Goal: Navigation & Orientation: Find specific page/section

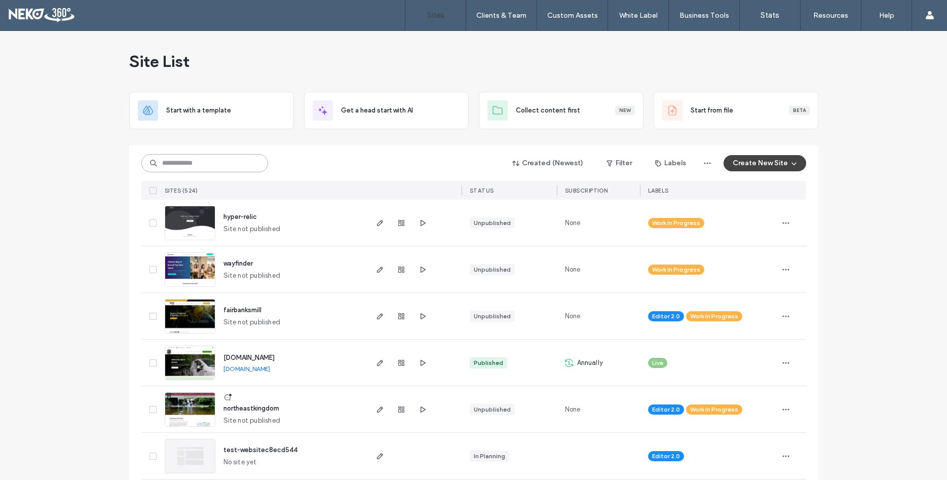
click at [213, 165] on input at bounding box center [204, 163] width 127 height 18
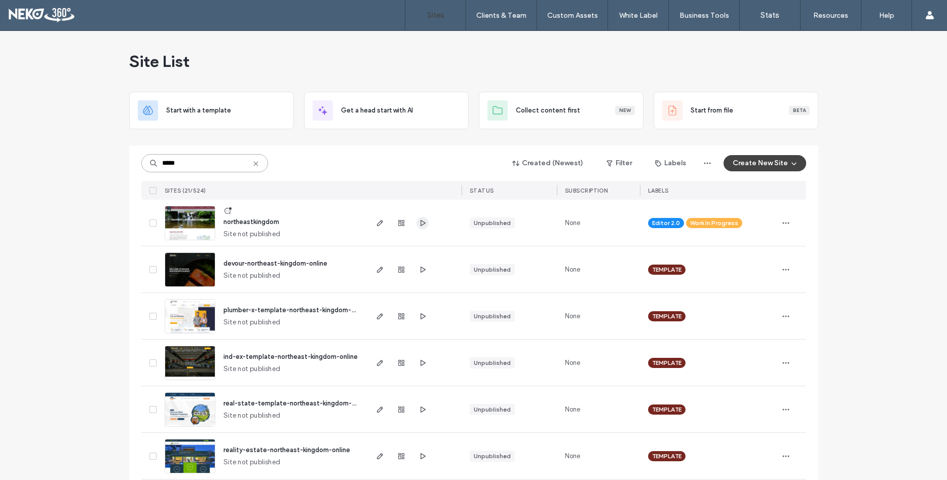
type input "*****"
click at [422, 221] on use "button" at bounding box center [422, 222] width 5 height 6
click at [240, 220] on span "northeastkingdom" at bounding box center [251, 222] width 56 height 8
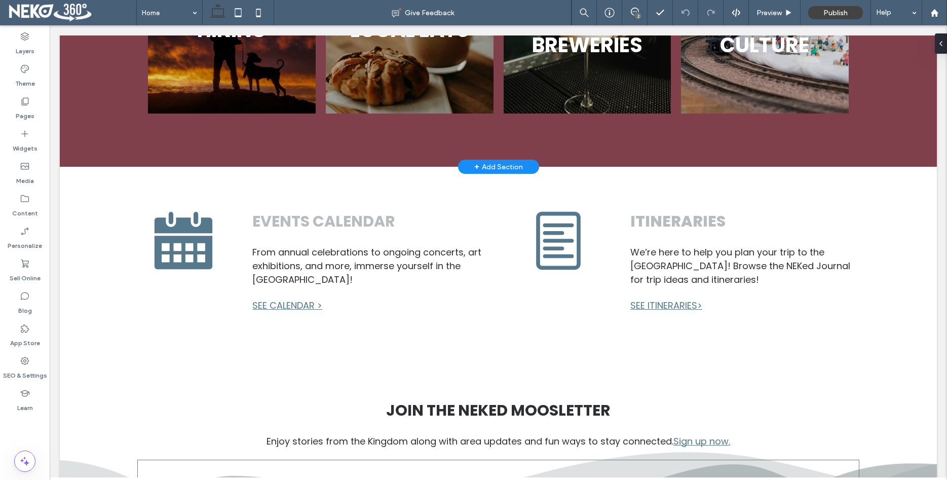
scroll to position [1395, 0]
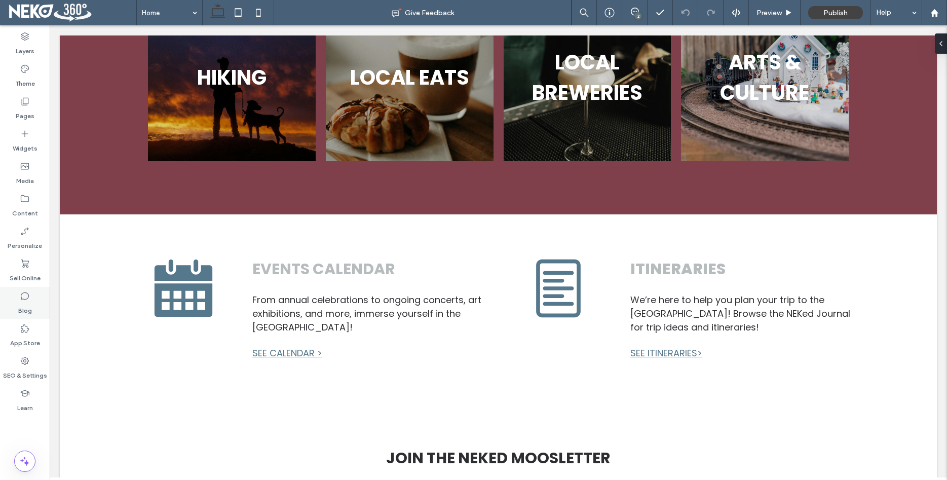
click at [31, 297] on div "Blog" at bounding box center [25, 303] width 50 height 32
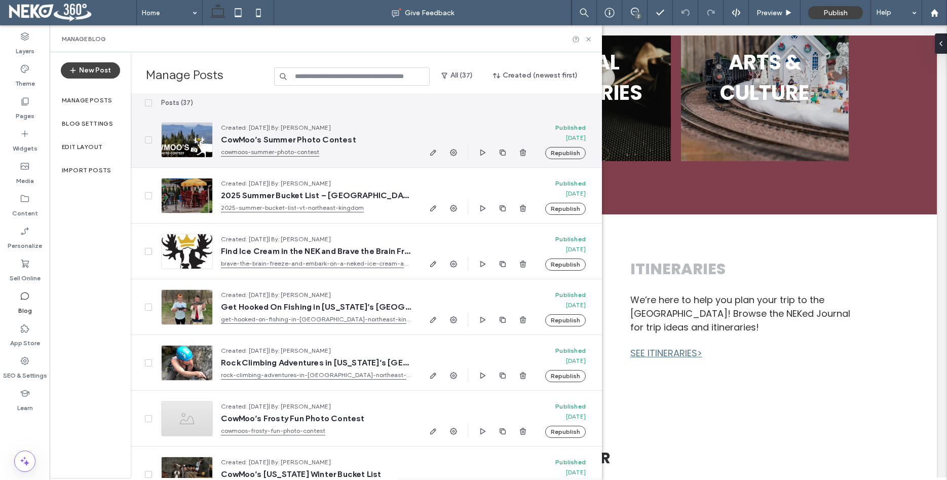
click at [298, 142] on span "CowMoo’s Summer Photo Contest" at bounding box center [316, 140] width 190 height 10
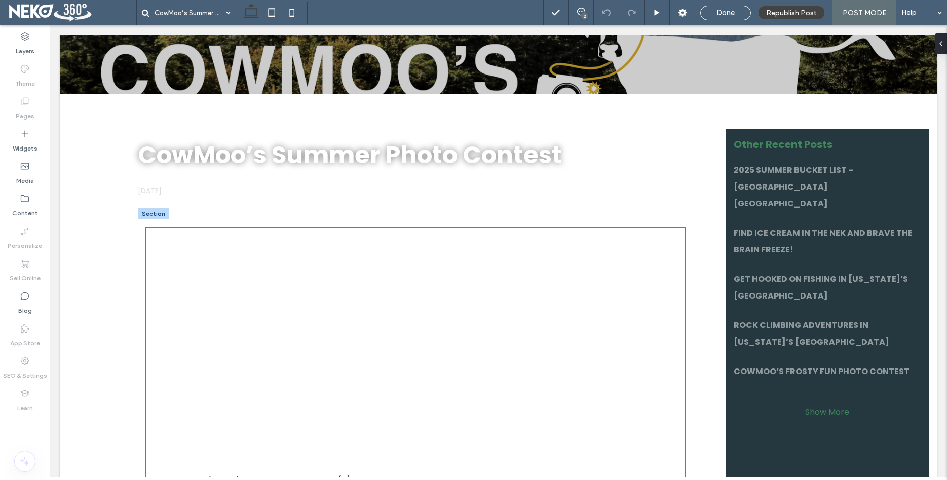
scroll to position [310, 0]
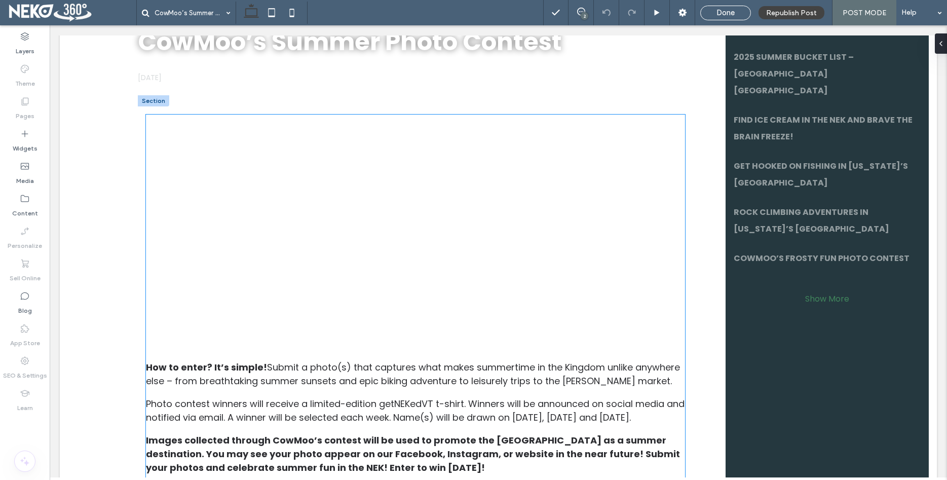
click at [353, 250] on h3 "It’s summertime and the living’s easy in Vermont’s Northeast Kingdom! Whether y…" at bounding box center [415, 226] width 539 height 182
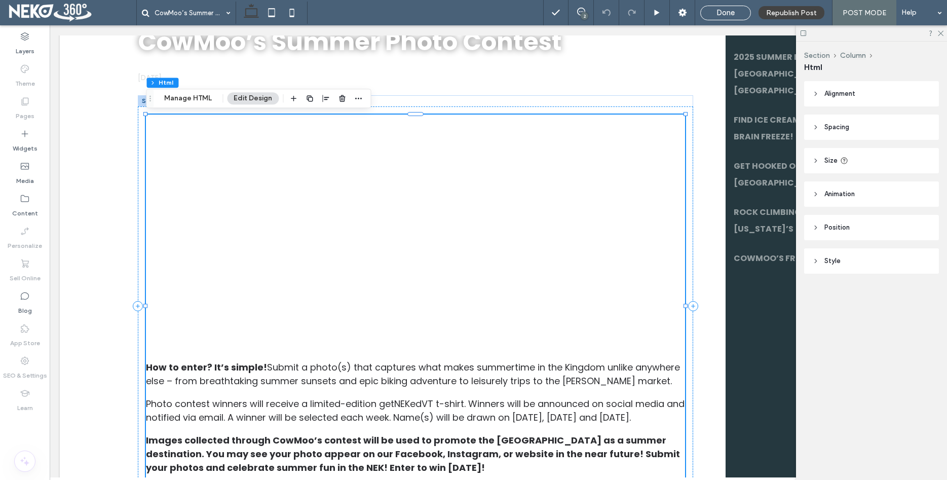
click at [261, 101] on button "Edit Design" at bounding box center [253, 98] width 52 height 12
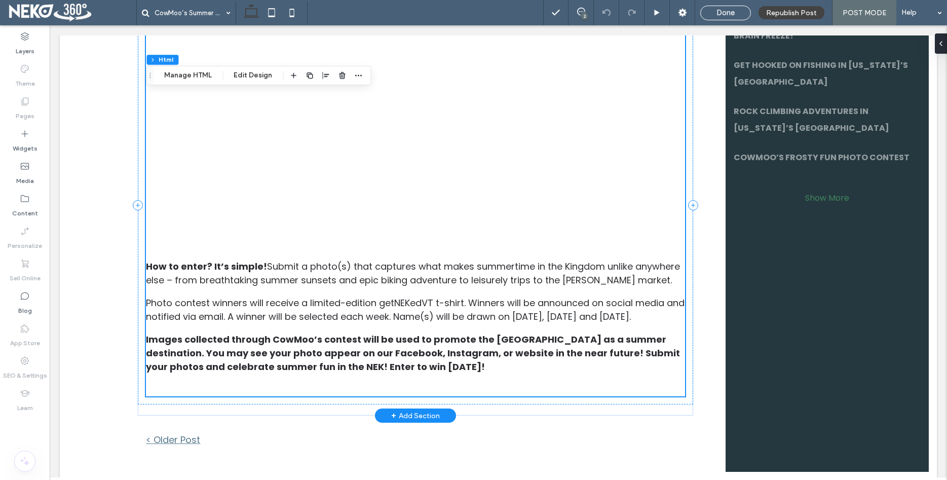
scroll to position [413, 0]
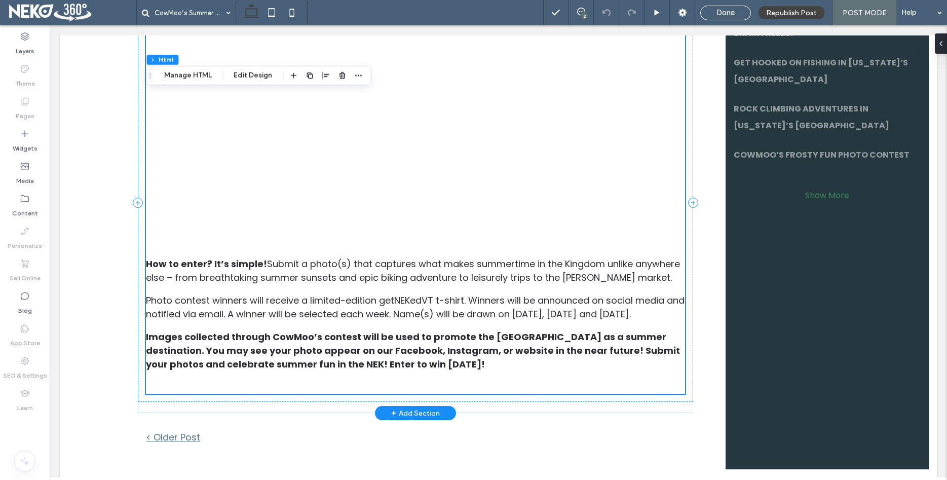
click at [409, 214] on h3 "It’s summertime and the living’s easy in Vermont’s Northeast Kingdom! Whether y…" at bounding box center [415, 122] width 539 height 182
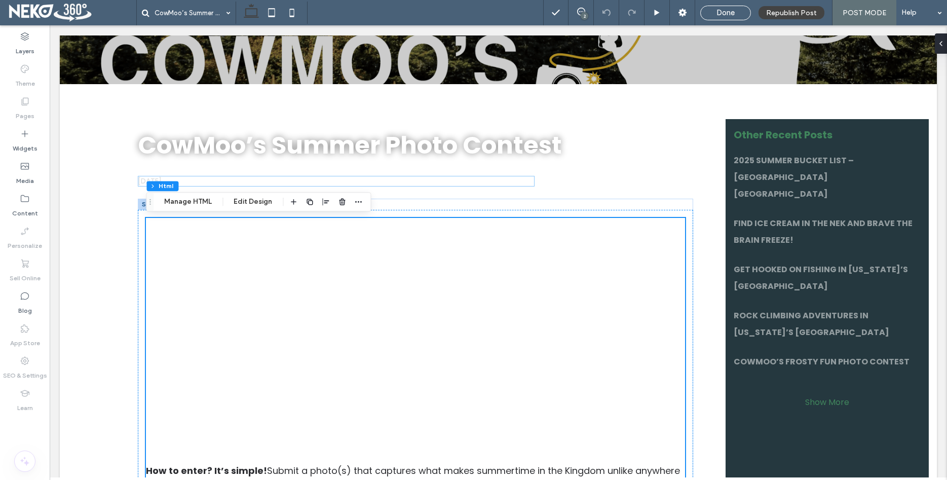
scroll to position [103, 0]
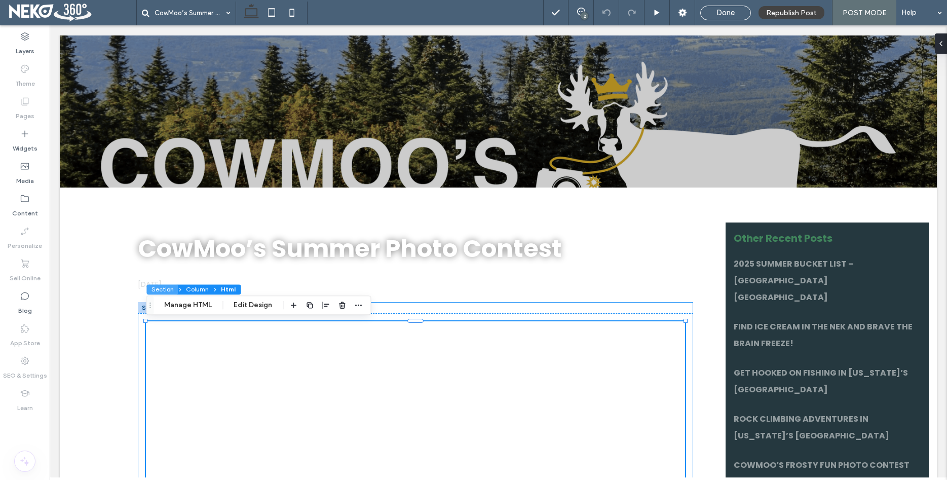
click at [159, 290] on button "Section" at bounding box center [161, 289] width 31 height 10
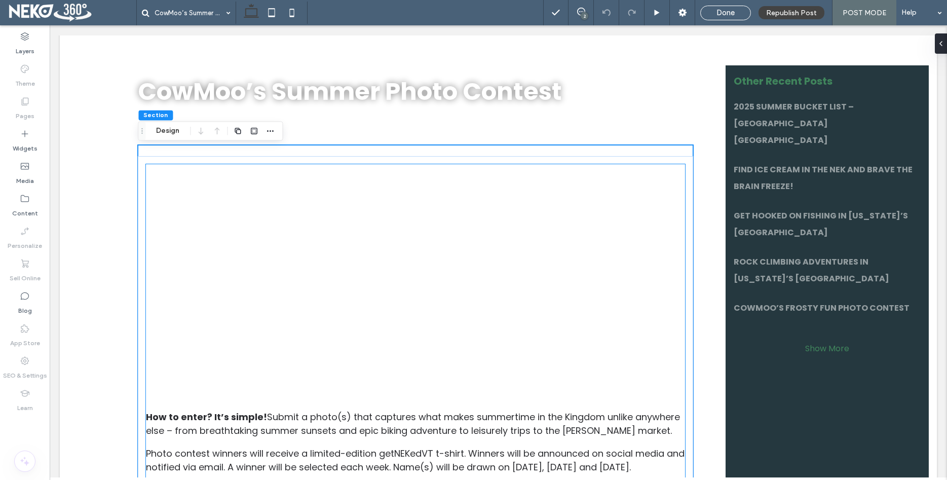
scroll to position [362, 0]
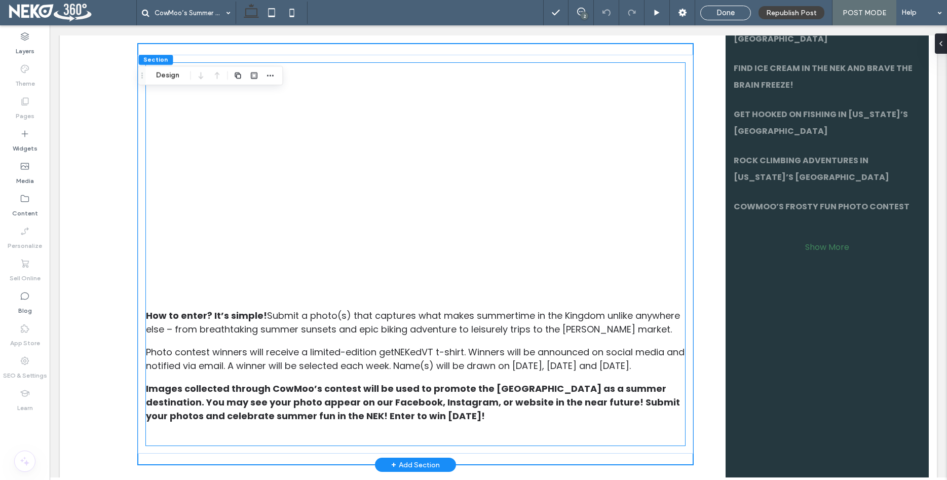
click at [268, 424] on div "It’s summertime and the living’s easy in Vermont’s Northeast Kingdom! Whether y…" at bounding box center [415, 264] width 539 height 362
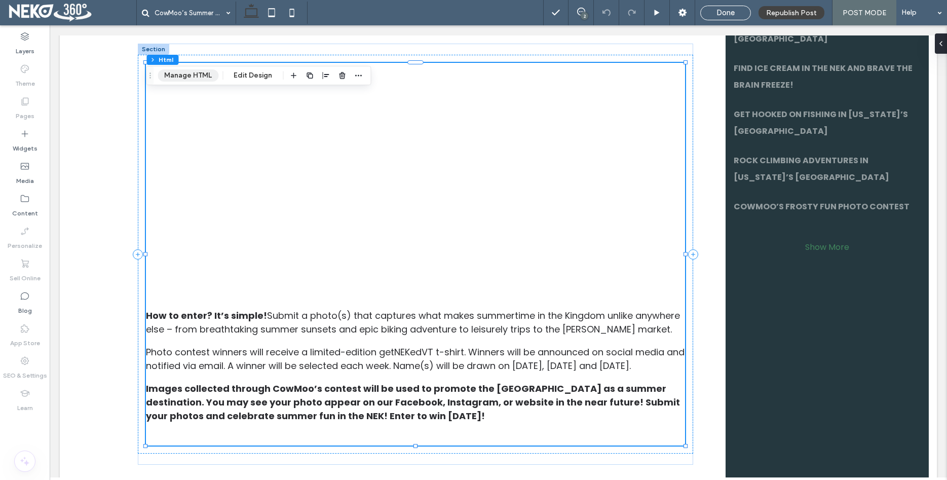
click at [199, 80] on button "Manage HTML" at bounding box center [188, 75] width 61 height 12
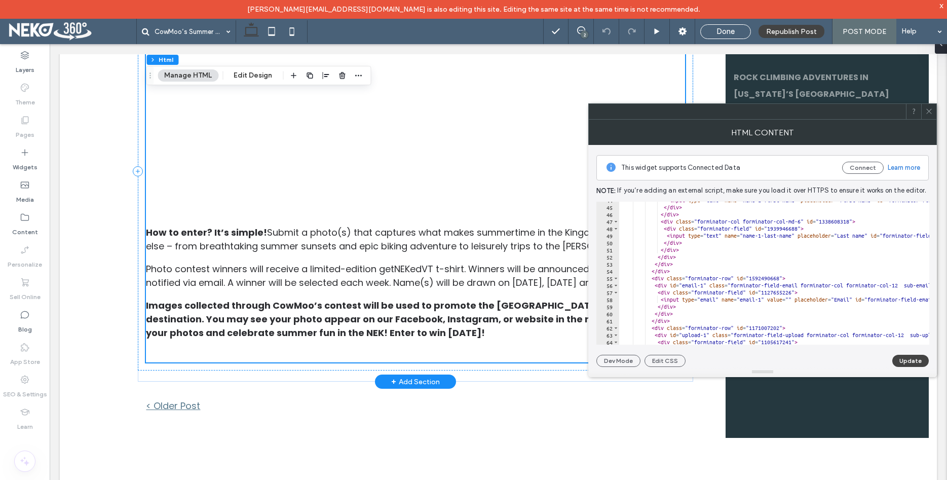
scroll to position [517, 0]
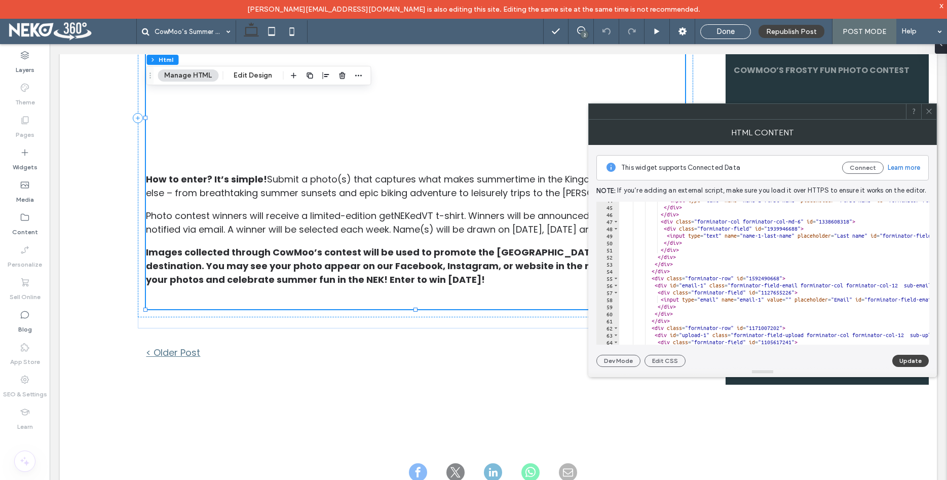
click at [929, 110] on icon at bounding box center [929, 111] width 8 height 8
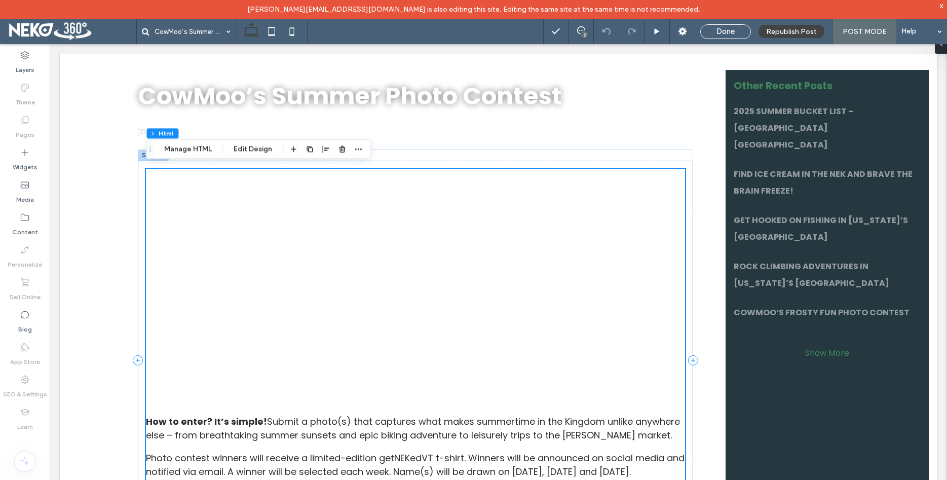
scroll to position [258, 0]
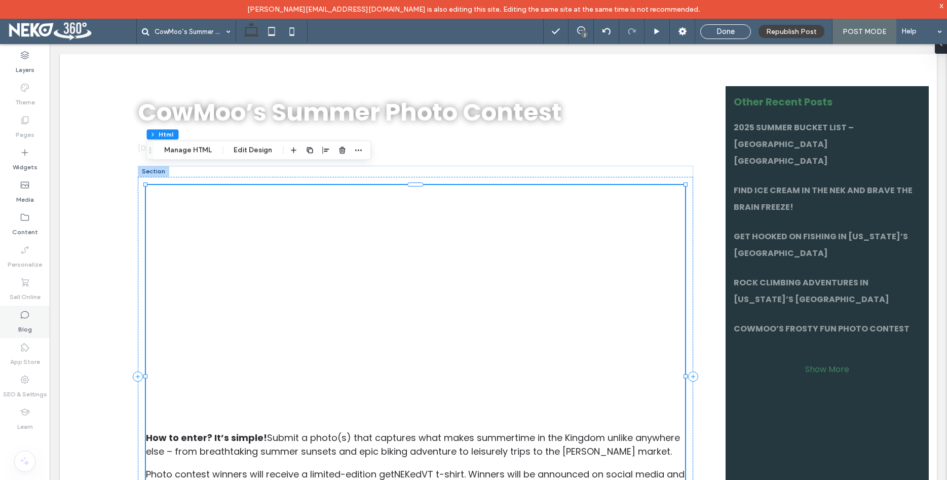
click at [26, 317] on icon at bounding box center [25, 314] width 10 height 10
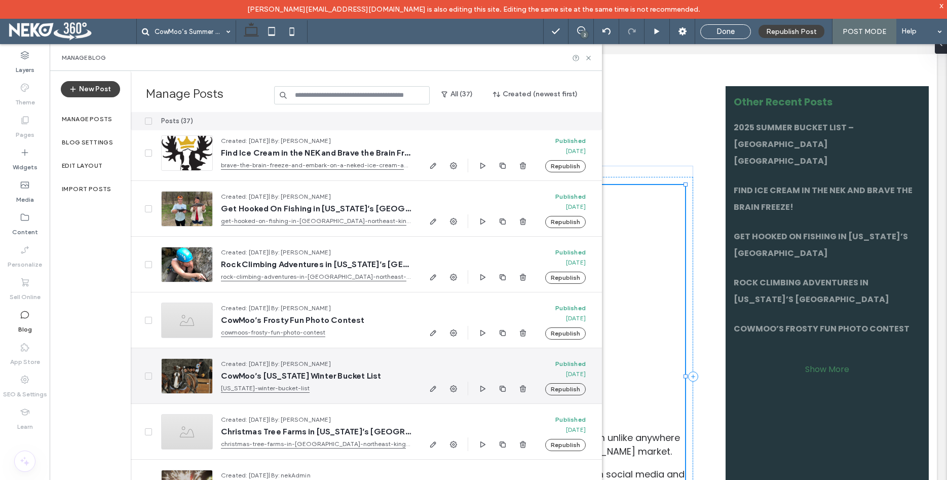
scroll to position [115, 0]
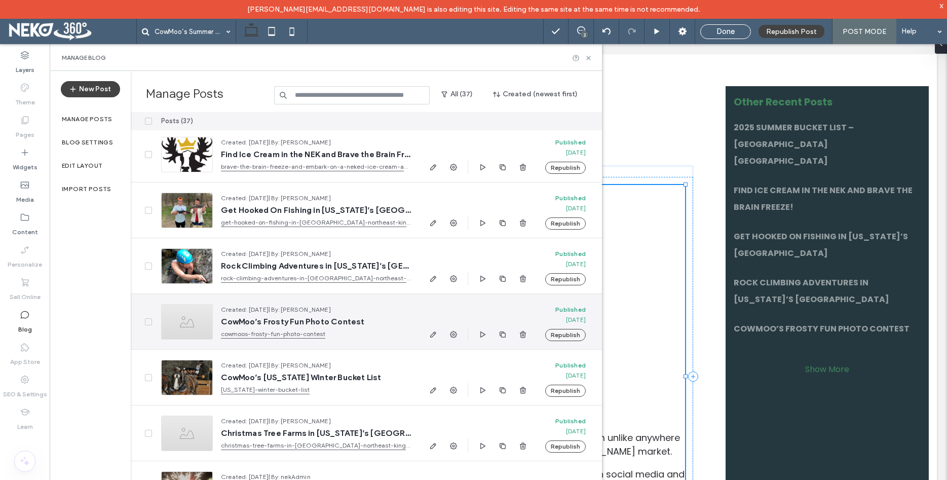
click at [264, 319] on span "CowMoo’s Frosty Fun Photo Contest" at bounding box center [316, 322] width 190 height 10
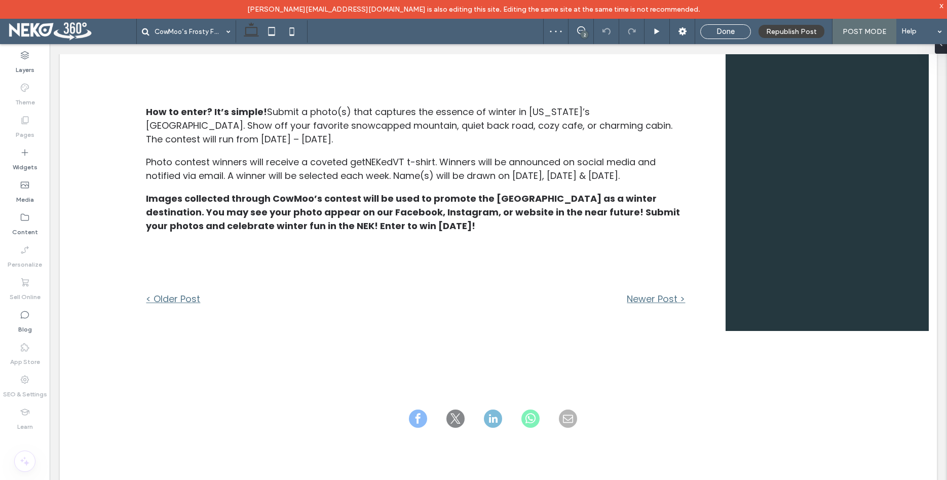
scroll to position [620, 0]
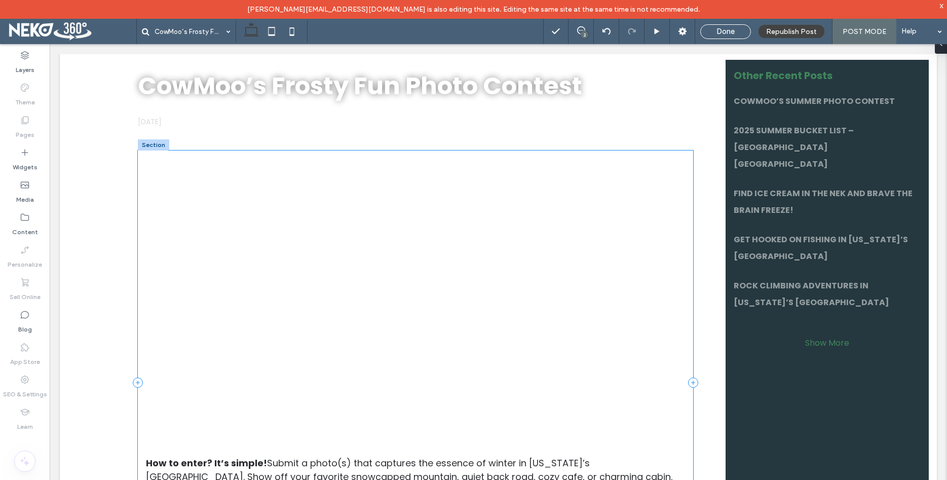
scroll to position [362, 0]
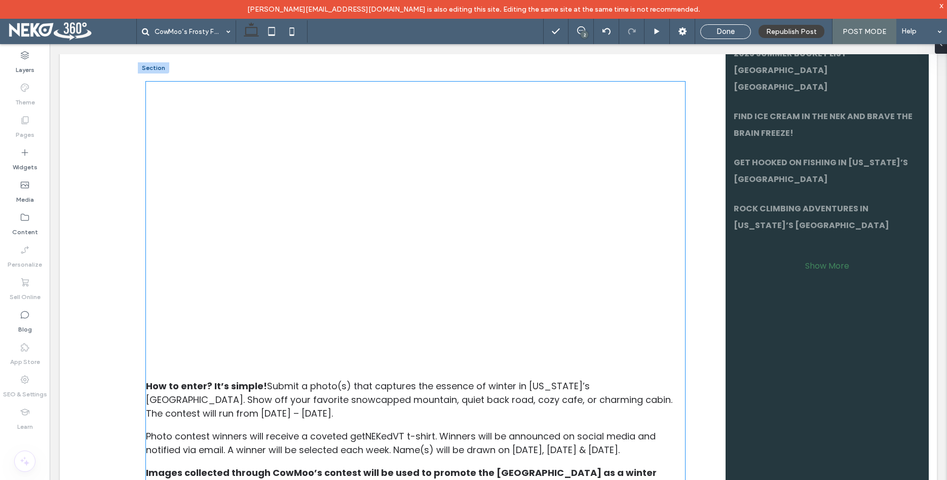
click at [268, 211] on h3 "There’s no getting around winter in Vermont’s Northeast Kingdom, so we might as…" at bounding box center [415, 223] width 539 height 243
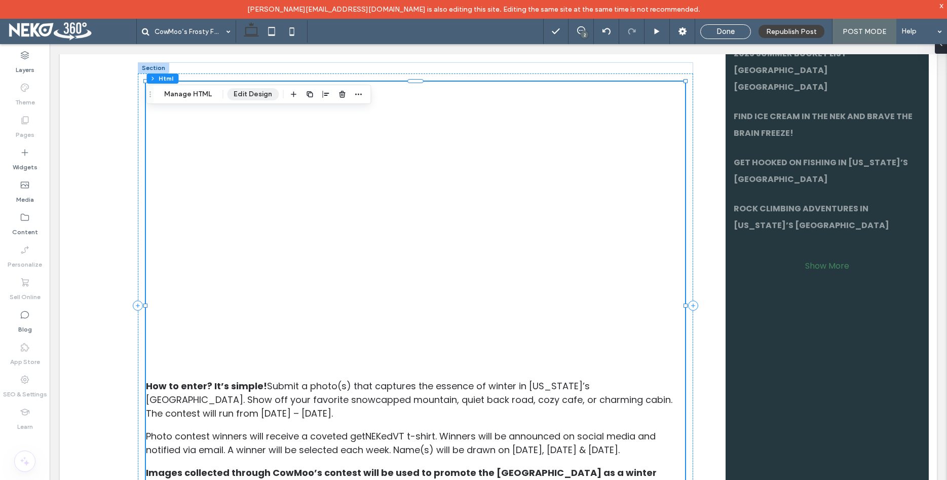
click at [265, 96] on button "Edit Design" at bounding box center [253, 94] width 52 height 12
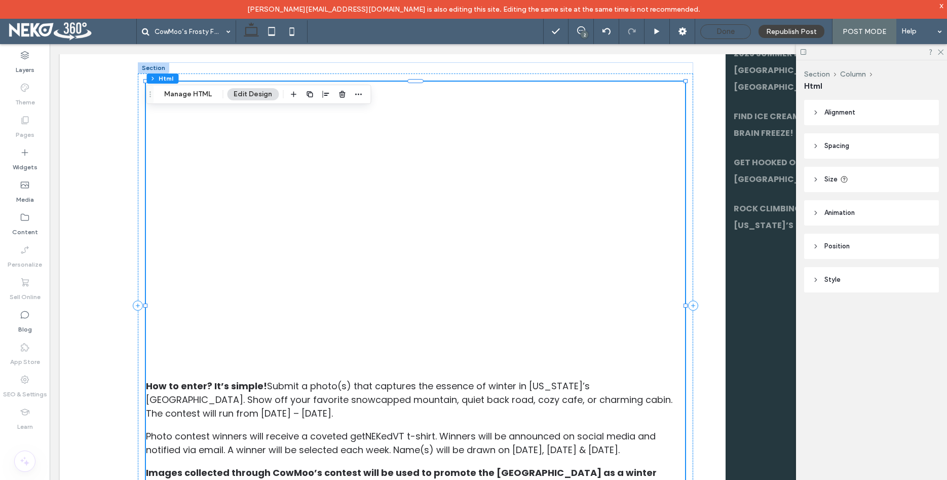
click at [729, 31] on span "Done" at bounding box center [725, 31] width 18 height 9
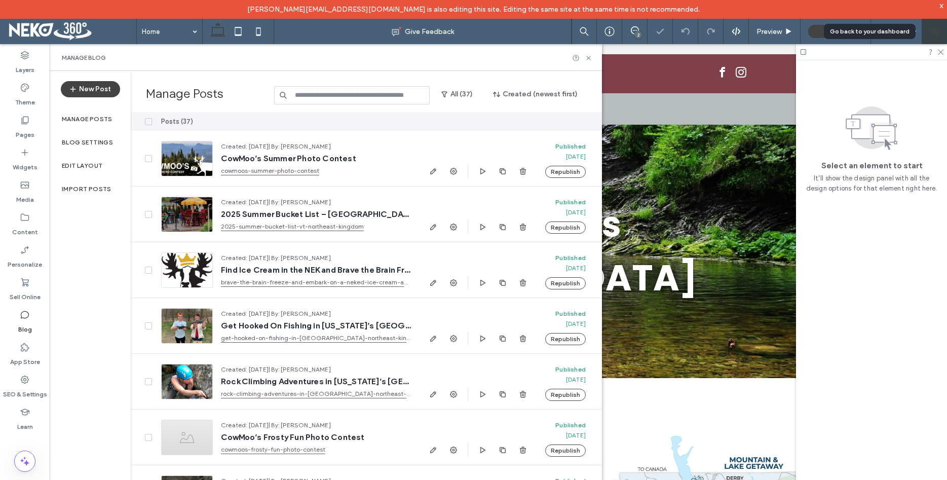
click at [928, 30] on div at bounding box center [934, 31] width 24 height 9
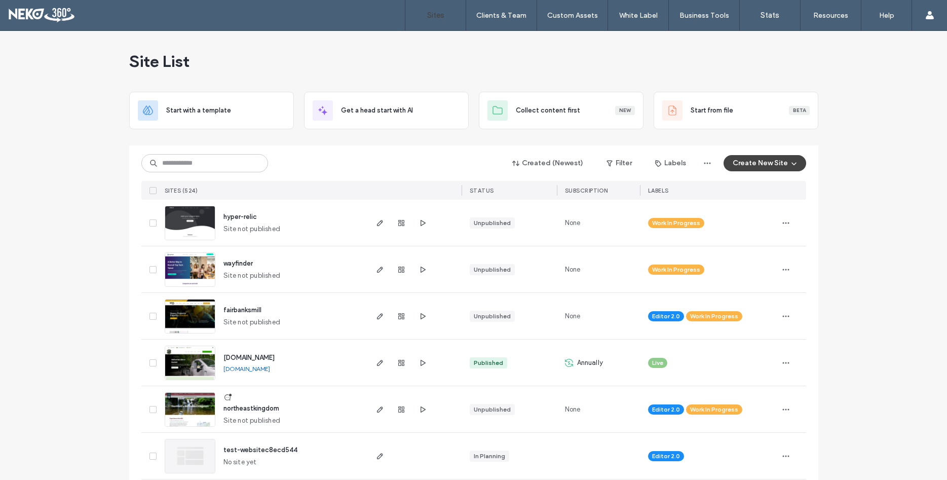
click at [229, 156] on input at bounding box center [204, 163] width 127 height 18
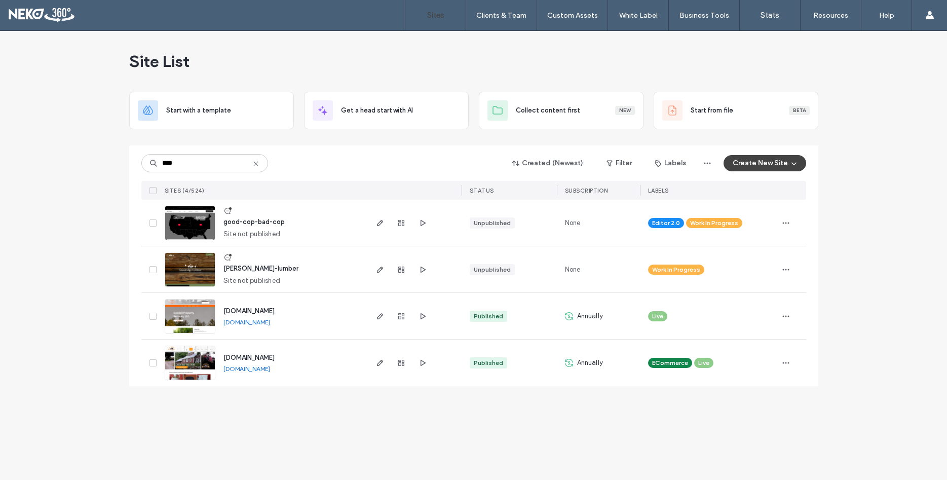
type input "****"
click at [241, 267] on span "[PERSON_NAME]-lumber" at bounding box center [260, 268] width 75 height 8
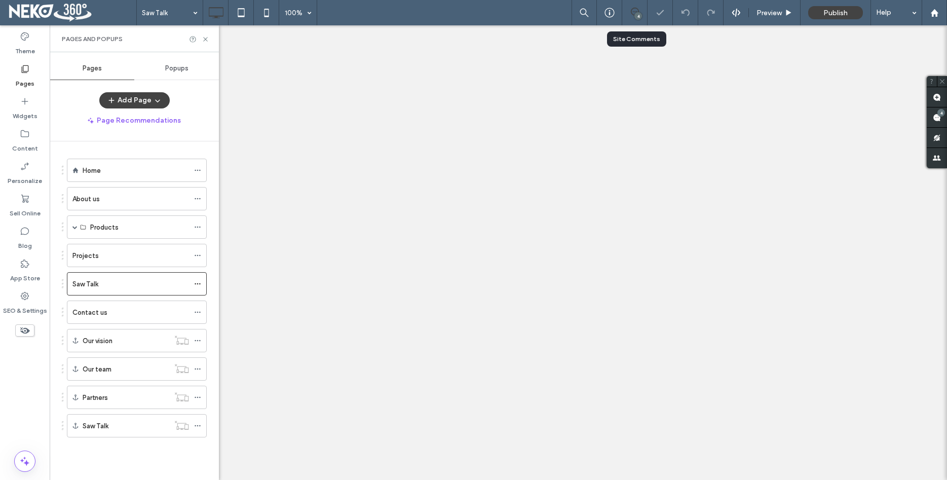
click at [626, 20] on div "4" at bounding box center [634, 12] width 25 height 25
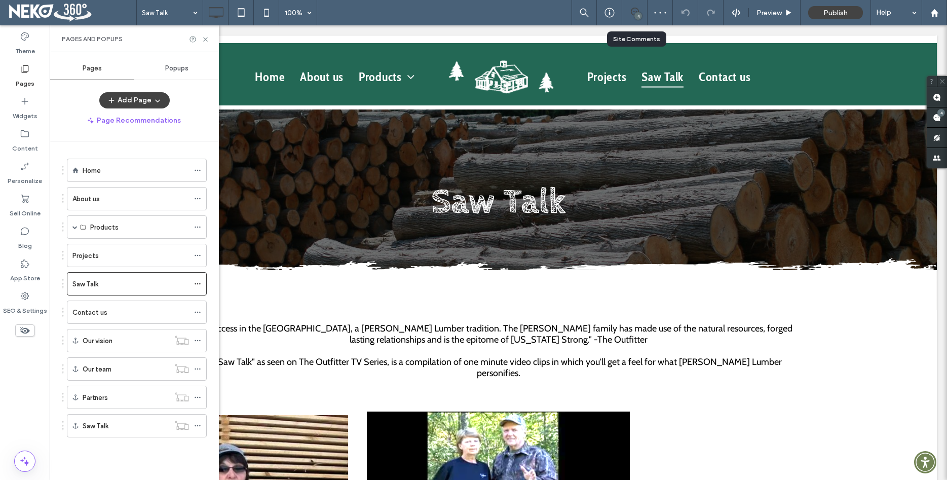
click at [634, 11] on icon at bounding box center [635, 12] width 8 height 8
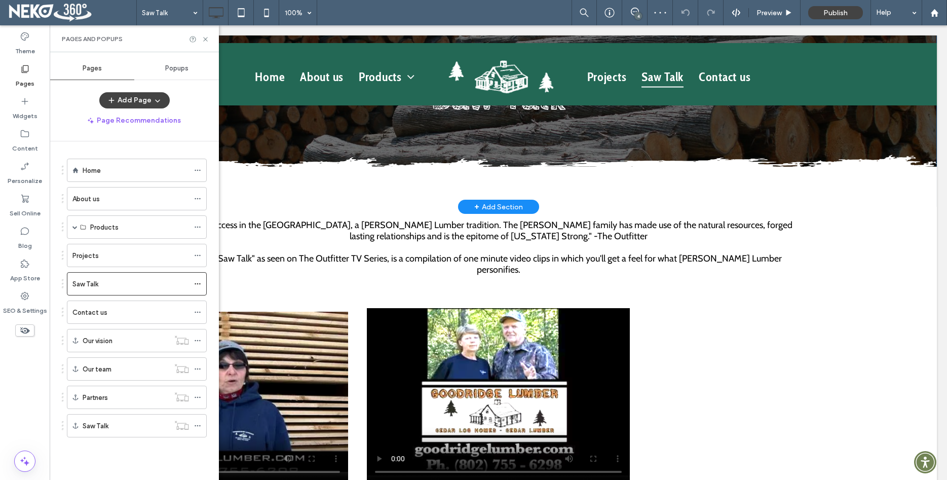
scroll to position [103, 0]
click at [639, 16] on div "4" at bounding box center [638, 16] width 8 height 8
click at [935, 118] on use at bounding box center [936, 117] width 8 height 8
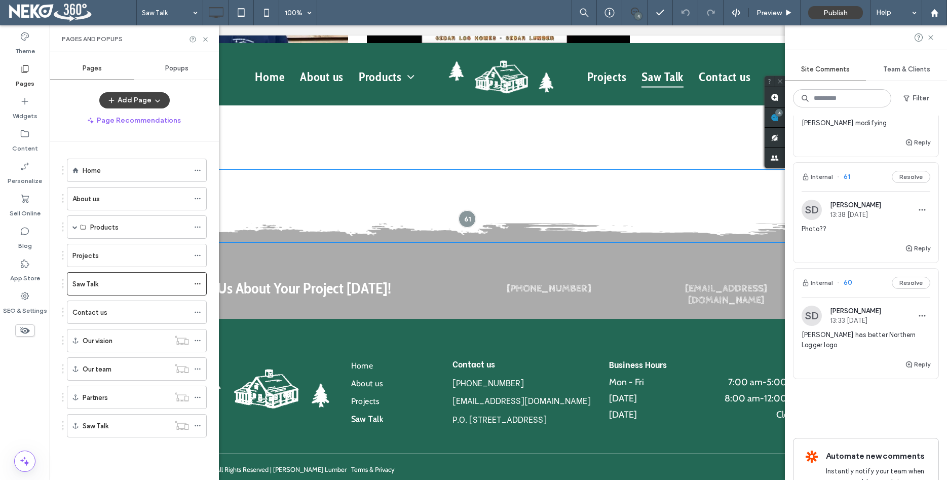
scroll to position [449, 0]
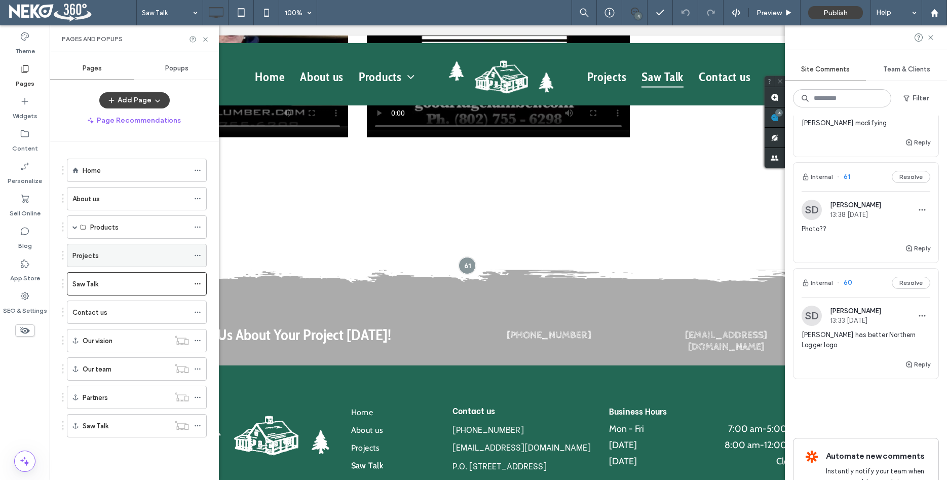
click at [107, 258] on div "Projects" at bounding box center [130, 255] width 116 height 11
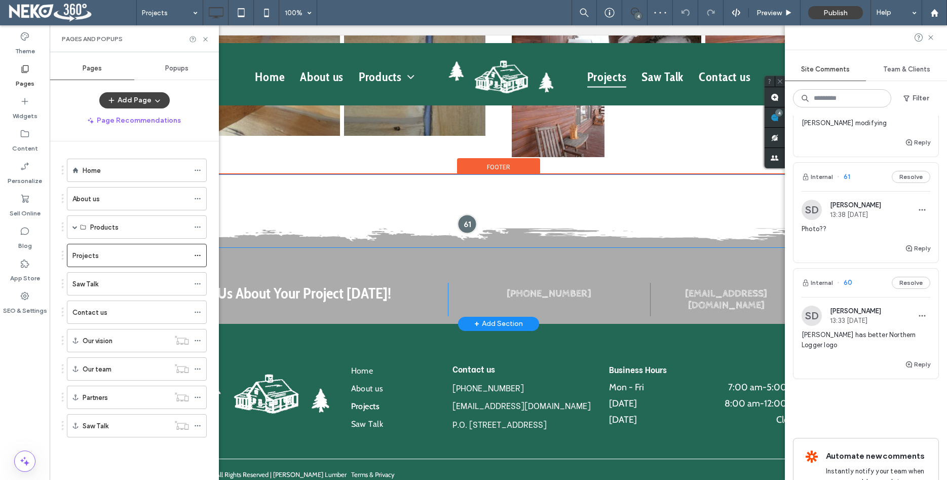
scroll to position [1546, 0]
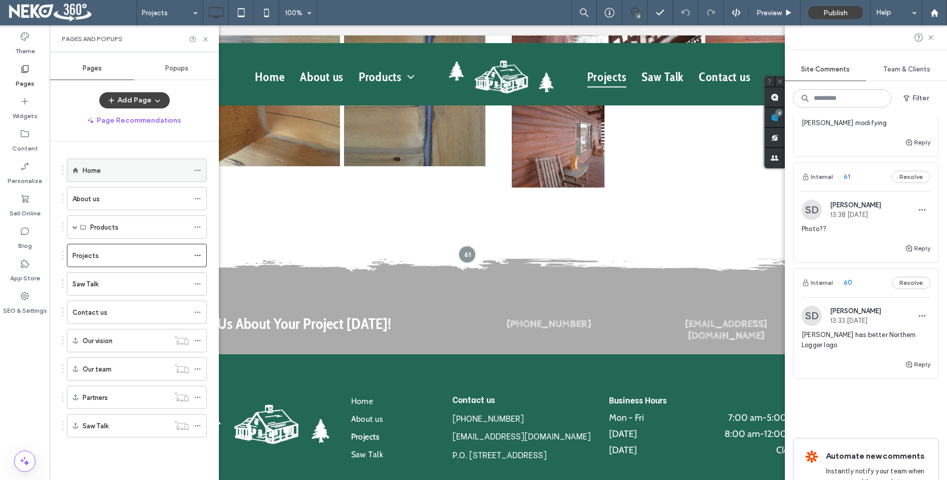
click at [101, 169] on div "Home" at bounding box center [136, 170] width 106 height 11
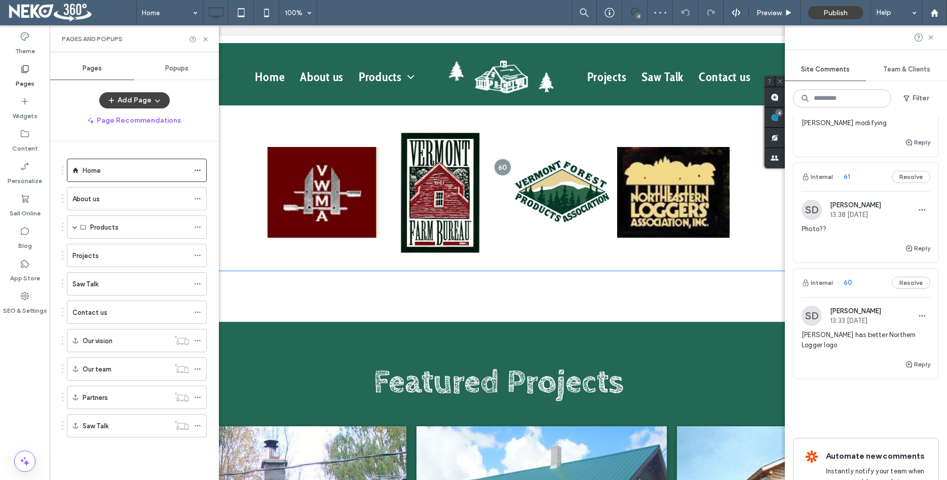
scroll to position [1188, 0]
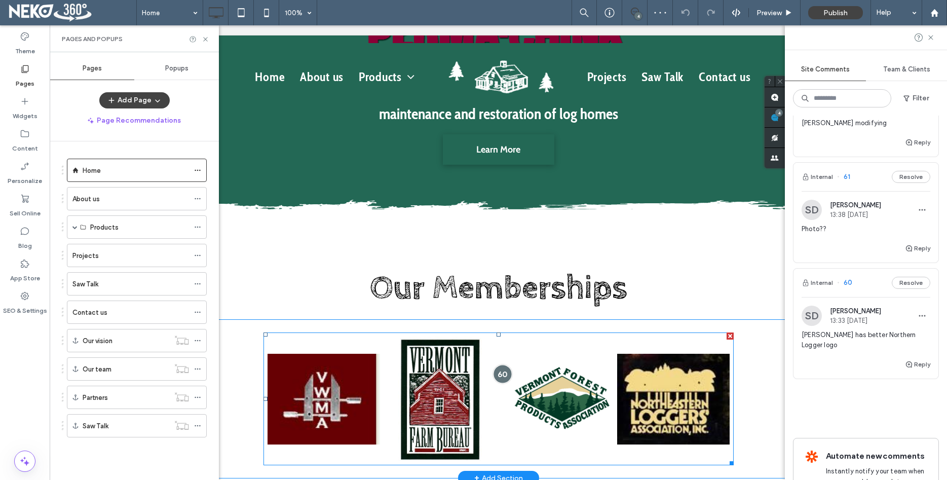
click at [499, 365] on div at bounding box center [502, 374] width 19 height 19
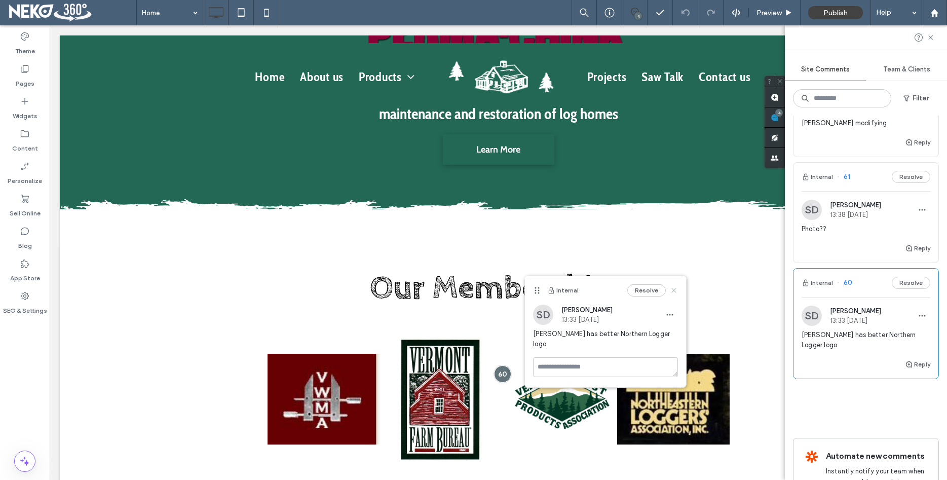
drag, startPoint x: 672, startPoint y: 292, endPoint x: 721, endPoint y: 252, distance: 63.0
click at [672, 292] on use at bounding box center [674, 290] width 5 height 5
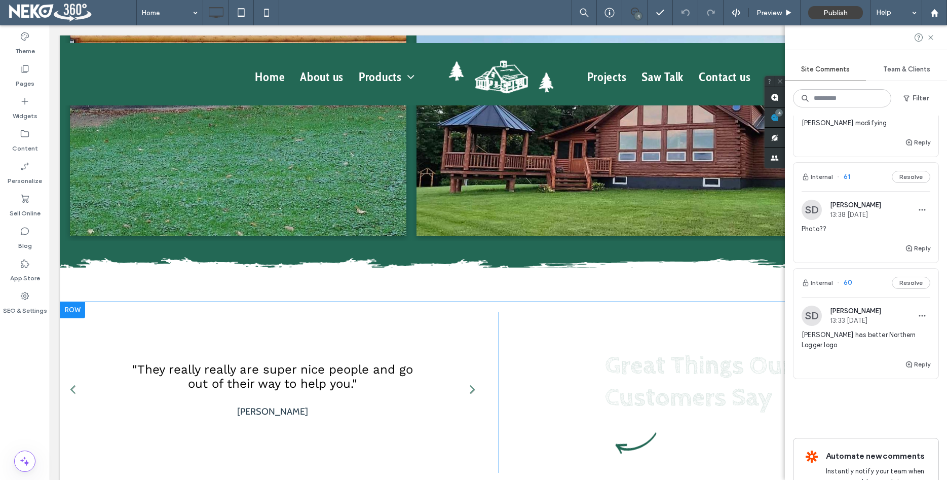
scroll to position [2066, 0]
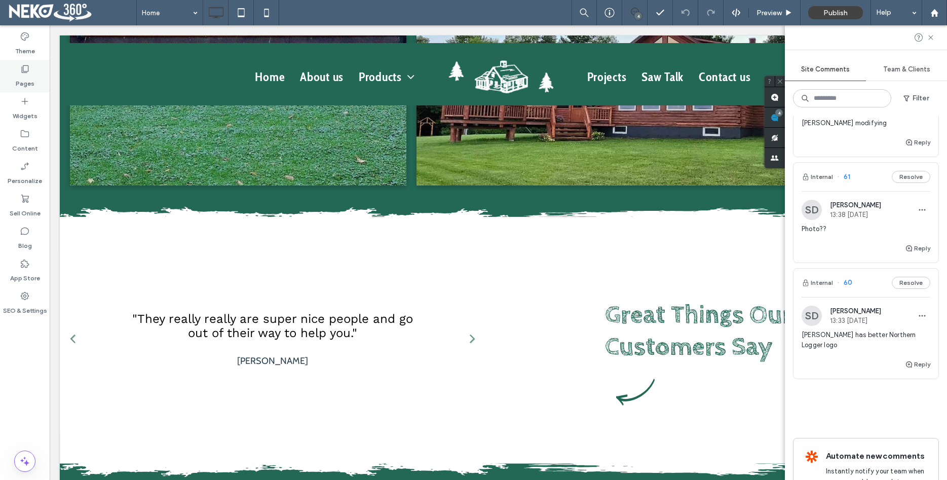
click at [29, 67] on icon at bounding box center [25, 69] width 10 height 10
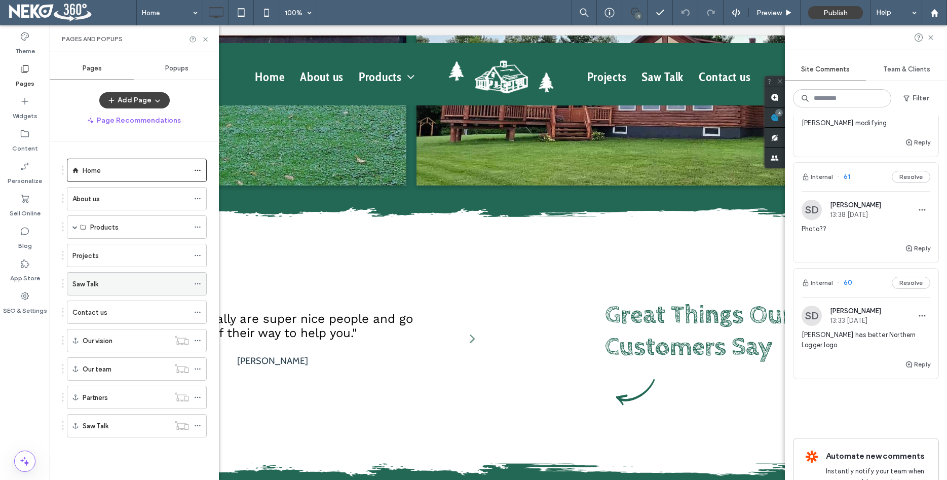
click at [100, 290] on div "Saw Talk" at bounding box center [130, 283] width 116 height 22
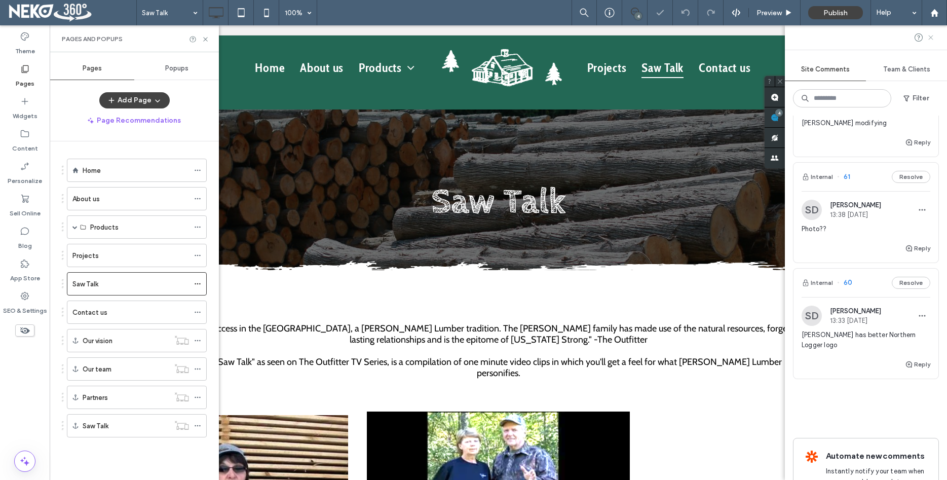
click at [932, 38] on use at bounding box center [930, 37] width 5 height 5
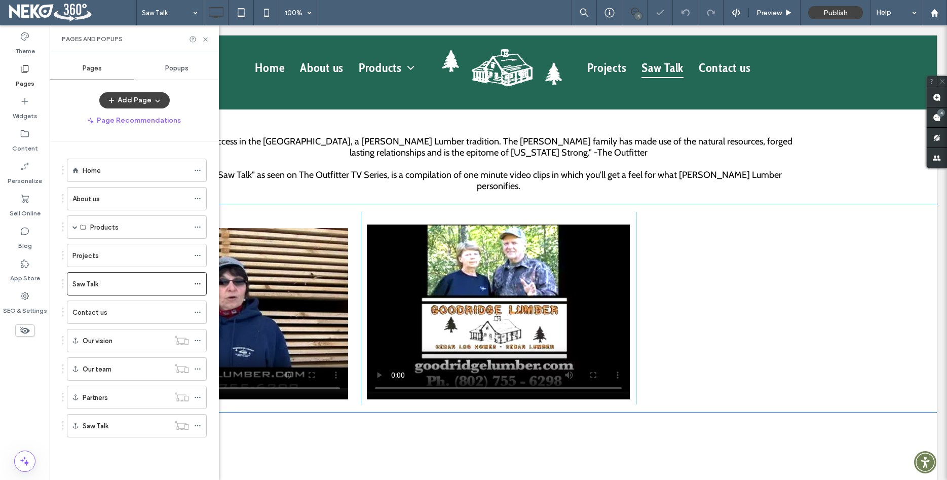
scroll to position [207, 0]
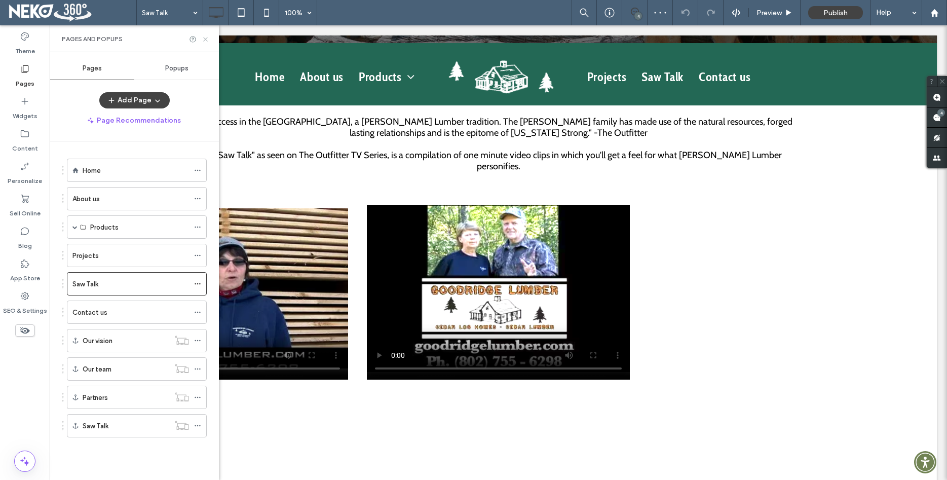
drag, startPoint x: 206, startPoint y: 41, endPoint x: 158, endPoint y: 28, distance: 49.4
click at [206, 41] on icon at bounding box center [206, 39] width 8 height 8
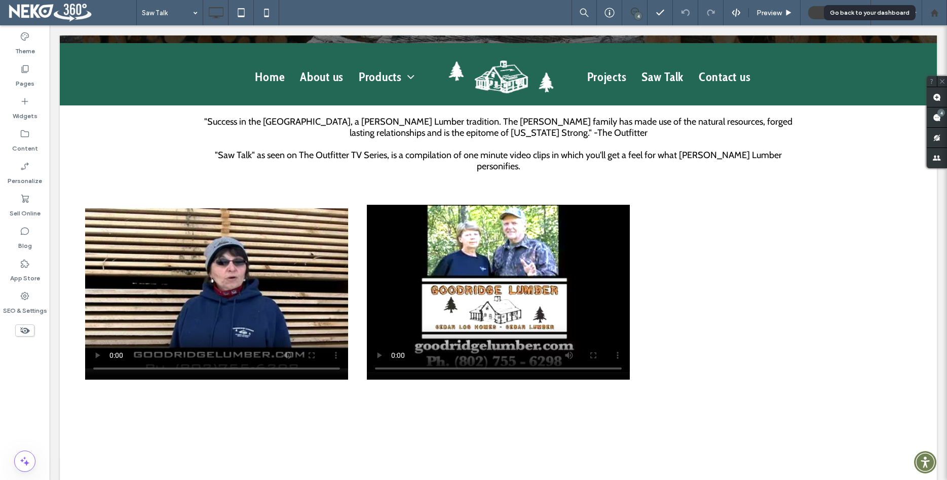
click at [924, 13] on div at bounding box center [934, 13] width 24 height 9
